Goal: Obtain resource: Download file/media

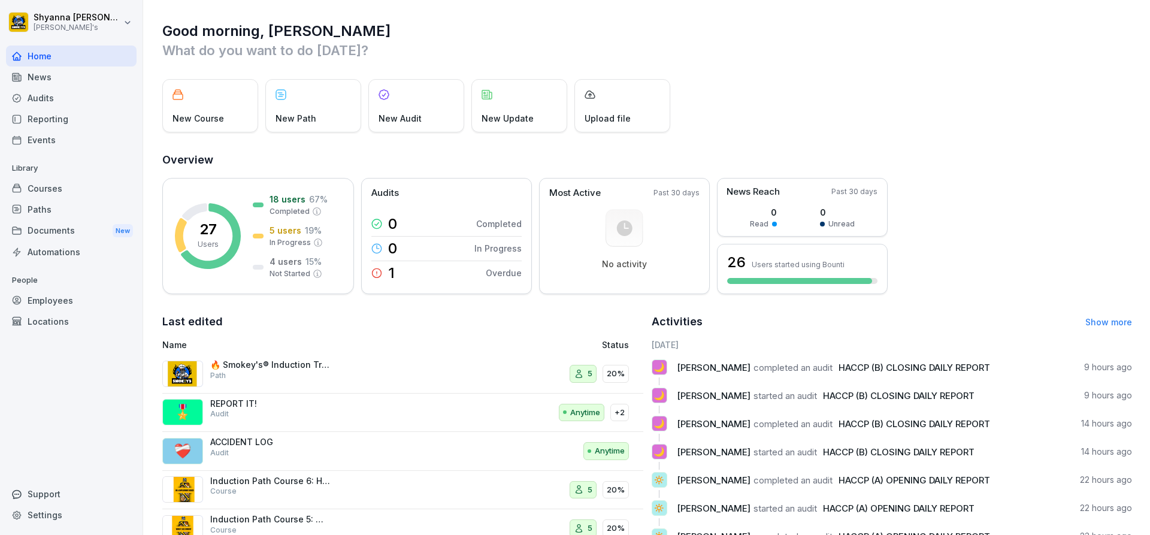
click at [41, 100] on div "Audits" at bounding box center [71, 97] width 131 height 21
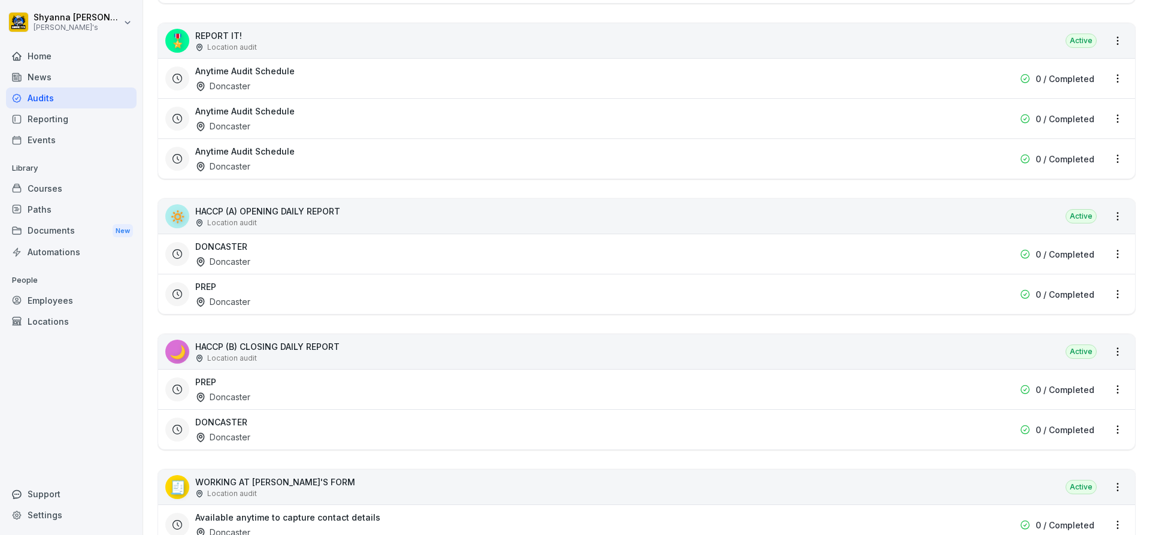
scroll to position [419, 0]
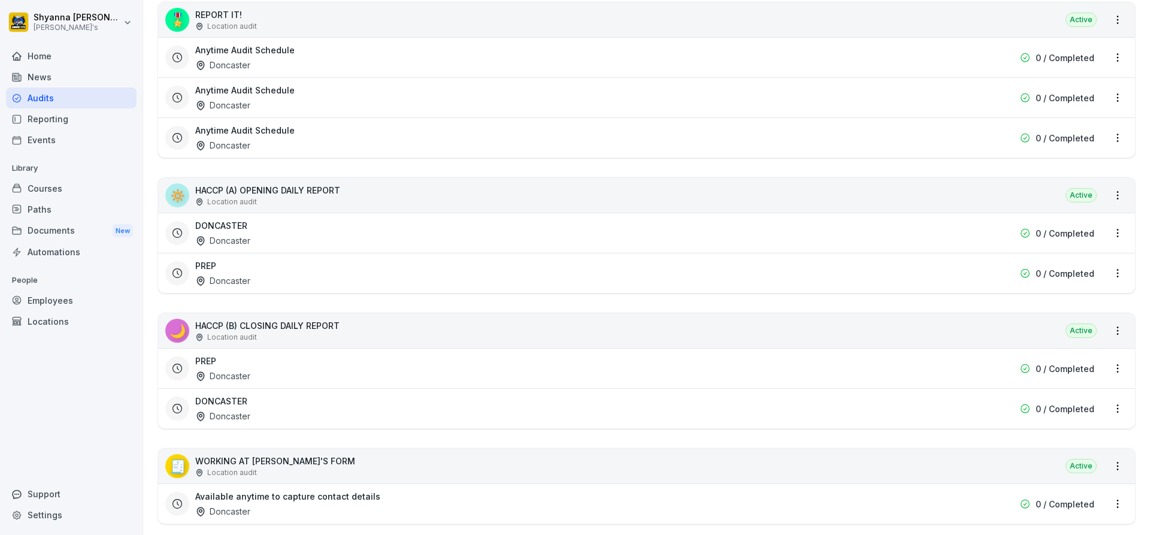
drag, startPoint x: 251, startPoint y: 408, endPoint x: 250, endPoint y: 420, distance: 11.5
click at [250, 420] on div "DONCASTER Doncaster" at bounding box center [569, 409] width 749 height 28
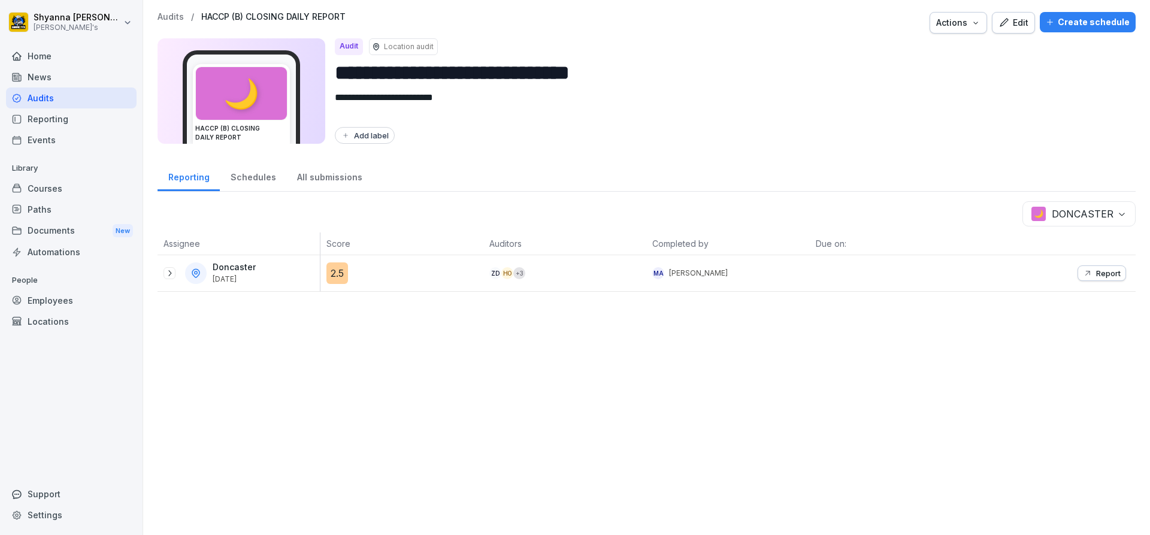
click at [168, 277] on icon at bounding box center [170, 273] width 10 height 10
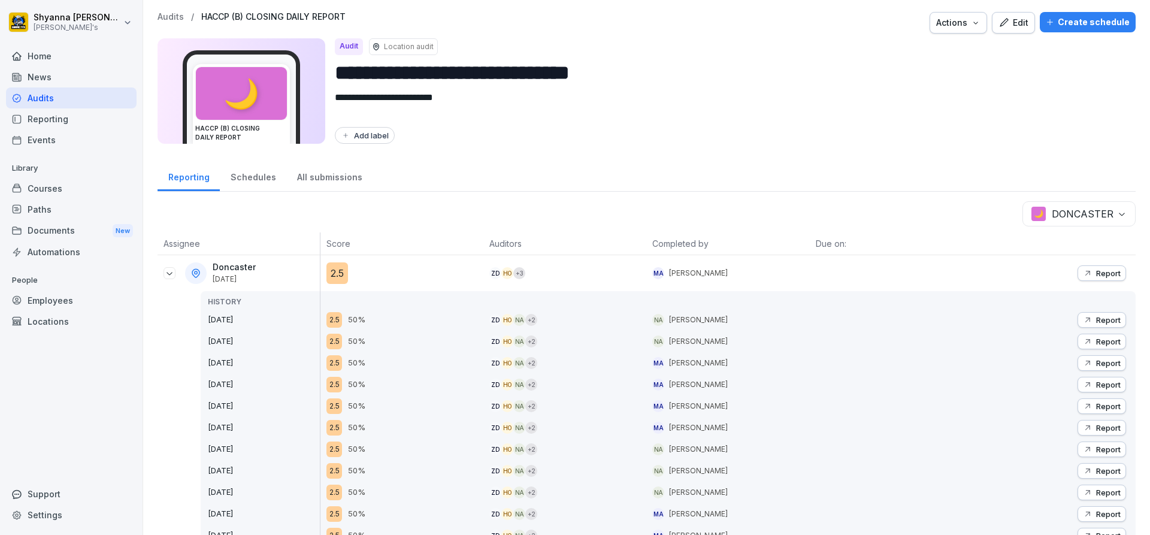
click at [1098, 272] on p "Report" at bounding box center [1108, 273] width 25 height 10
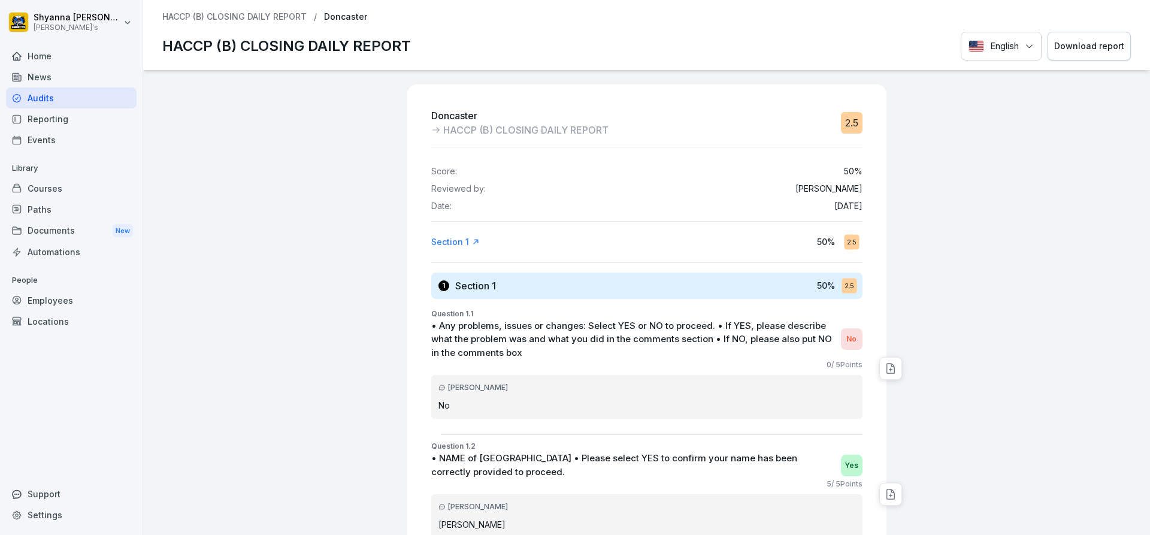
click at [1095, 40] on div "Download report" at bounding box center [1089, 46] width 70 height 13
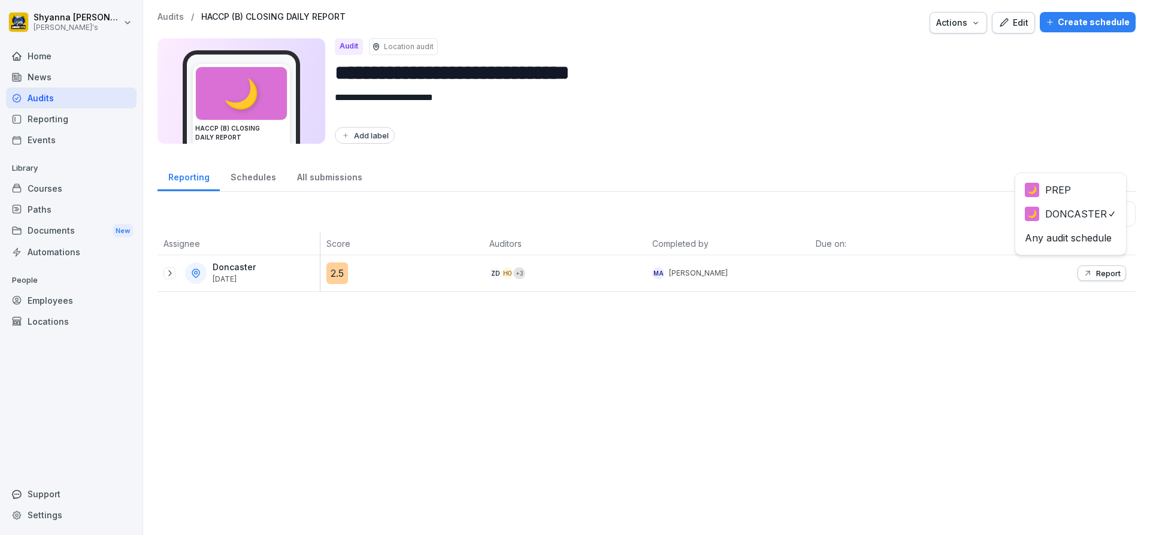
click at [1055, 209] on body "**********" at bounding box center [575, 267] width 1150 height 535
click at [165, 273] on icon at bounding box center [170, 273] width 10 height 10
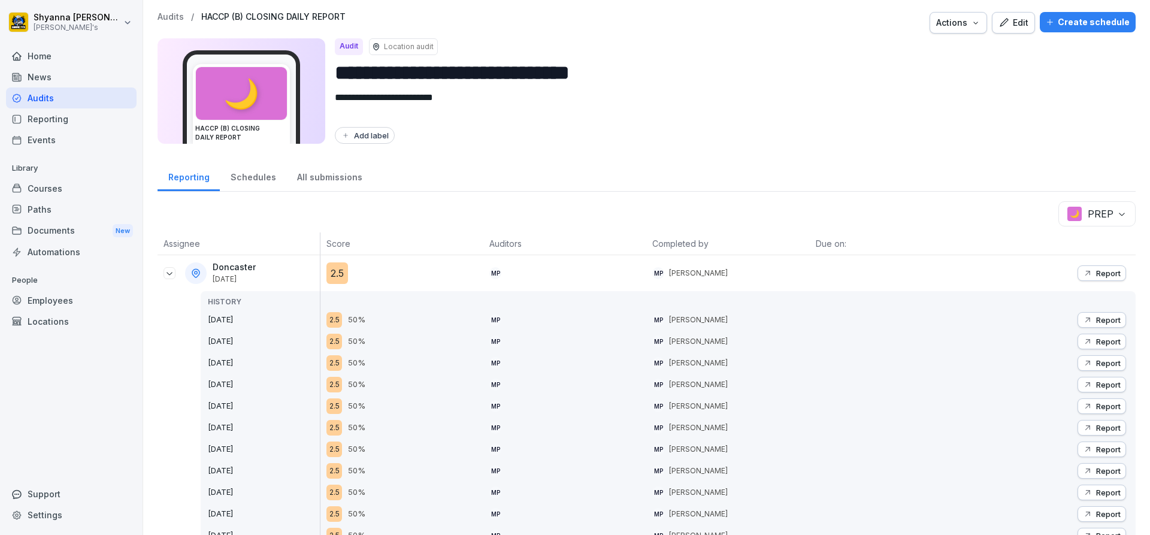
click at [1101, 274] on p "Report" at bounding box center [1108, 273] width 25 height 10
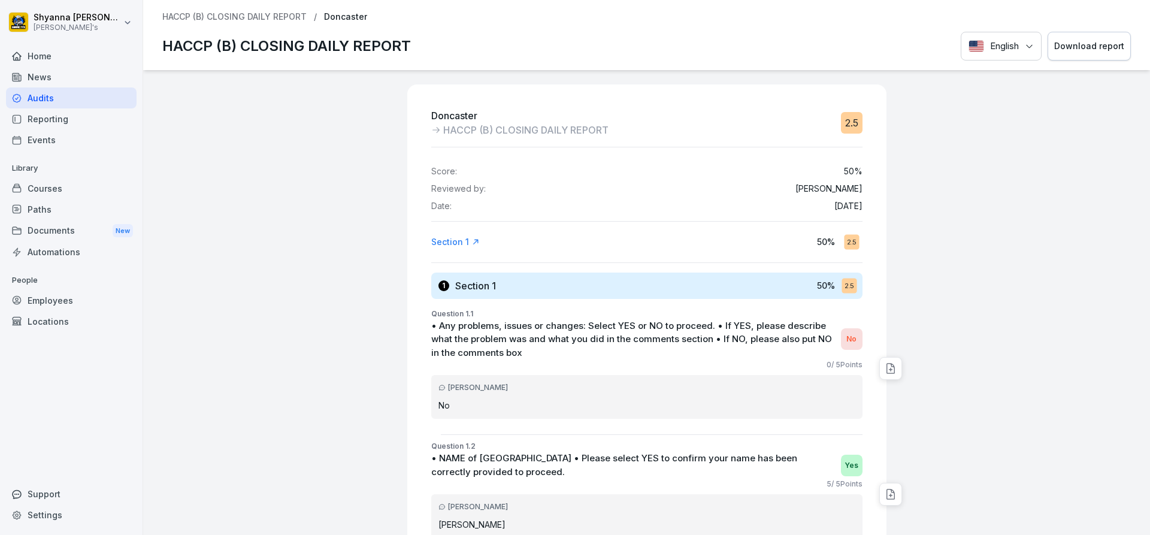
click at [1057, 43] on div "Download report" at bounding box center [1089, 46] width 70 height 13
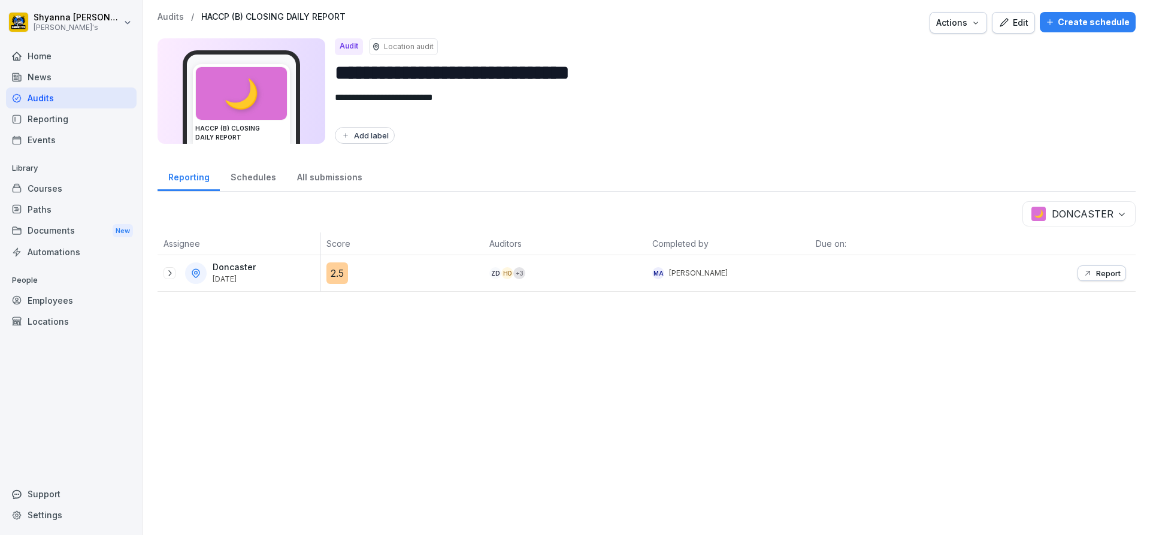
click at [172, 275] on icon at bounding box center [170, 273] width 10 height 10
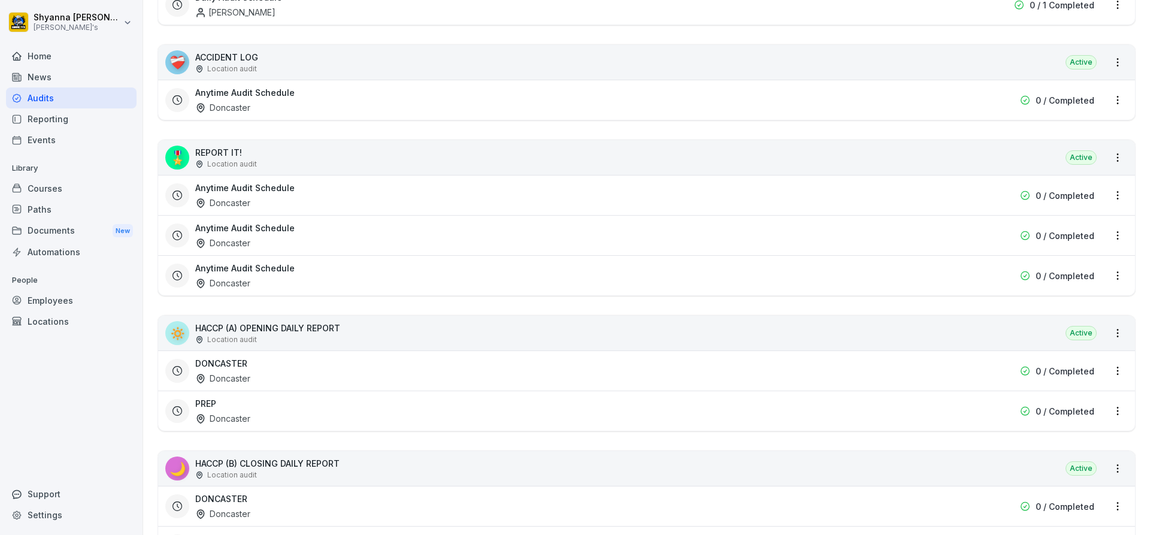
scroll to position [299, 0]
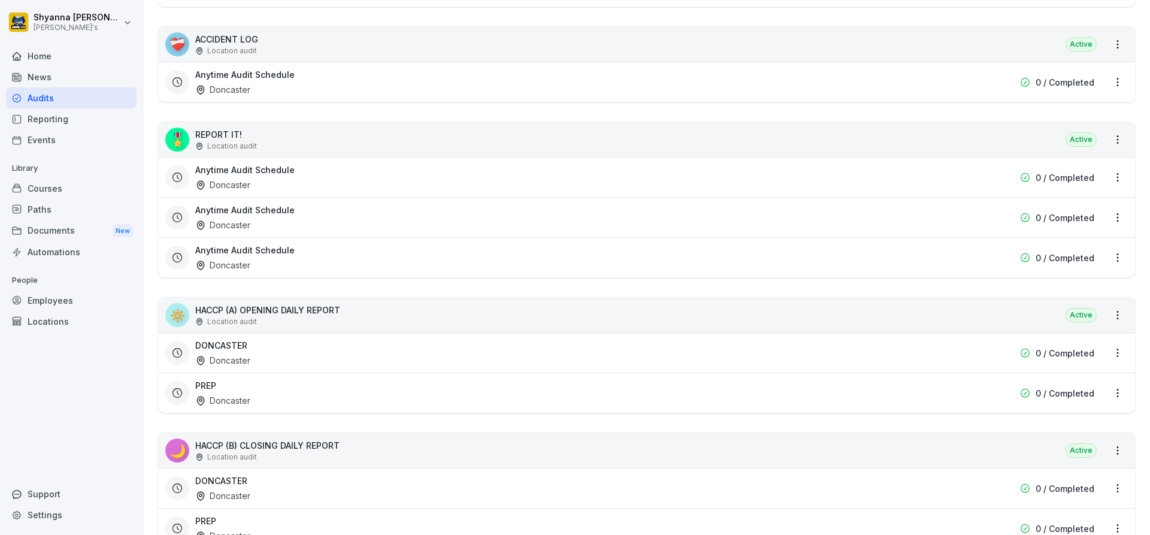
click at [256, 360] on div "DONCASTER Doncaster" at bounding box center [569, 353] width 749 height 28
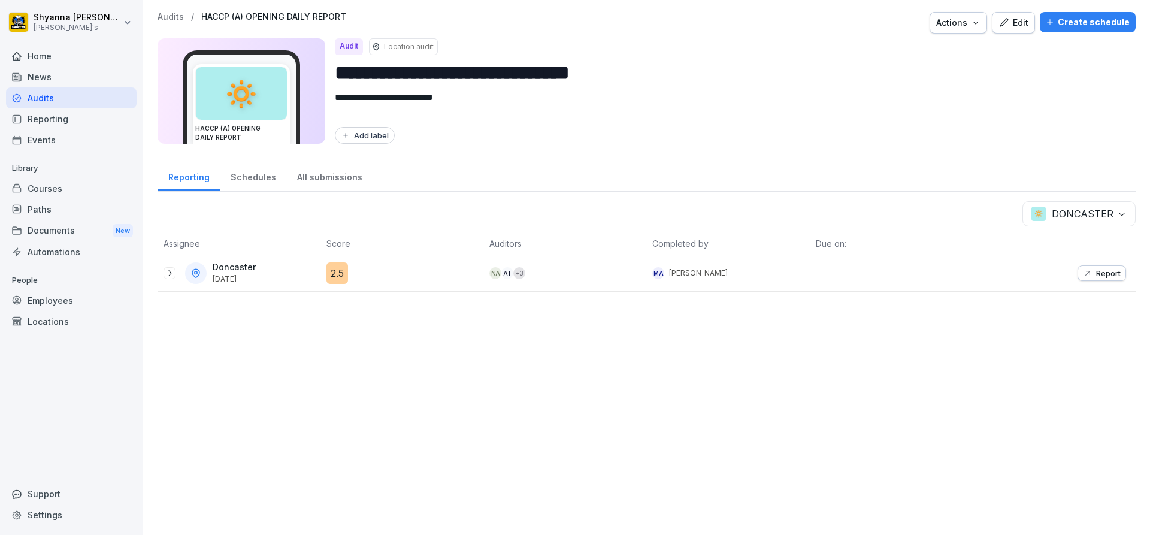
click at [172, 273] on icon at bounding box center [170, 273] width 10 height 10
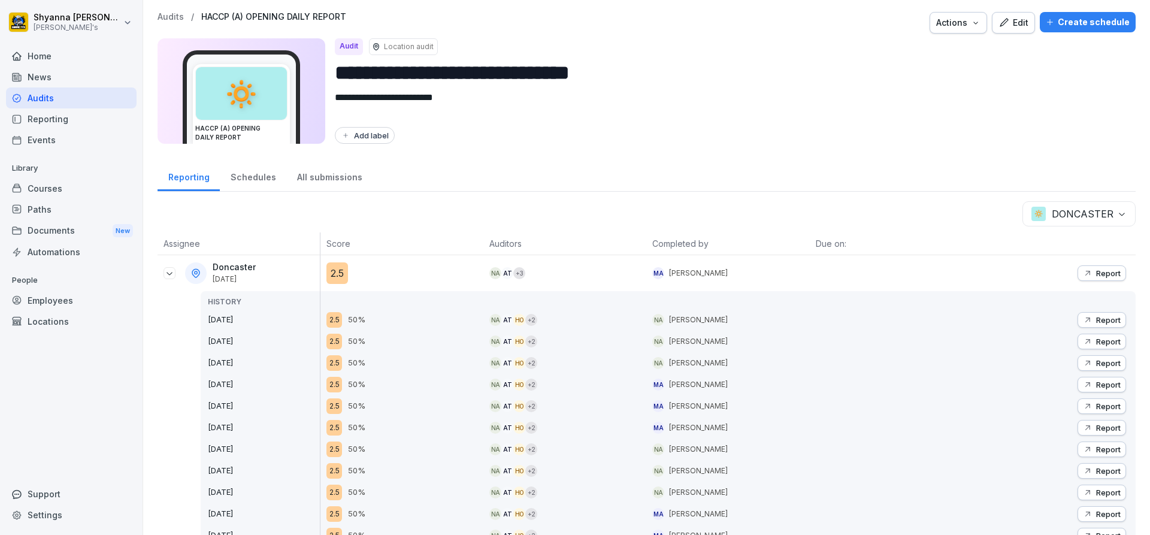
click at [1074, 220] on body "**********" at bounding box center [575, 267] width 1150 height 535
click at [1096, 270] on p "Report" at bounding box center [1108, 273] width 25 height 10
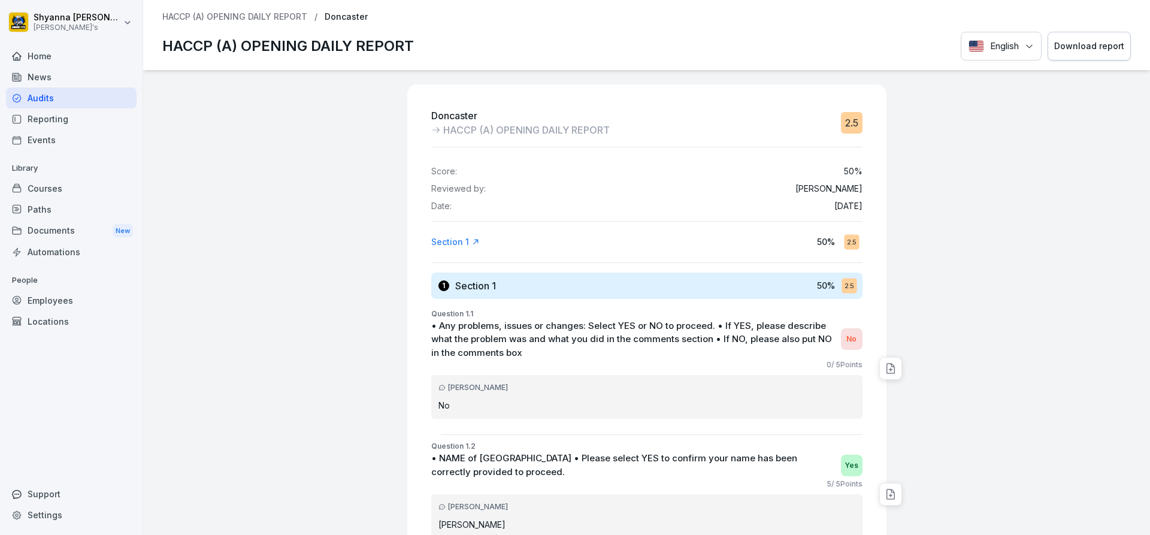
click at [1077, 38] on button "Download report" at bounding box center [1088, 46] width 83 height 29
